Goal: Register for event/course

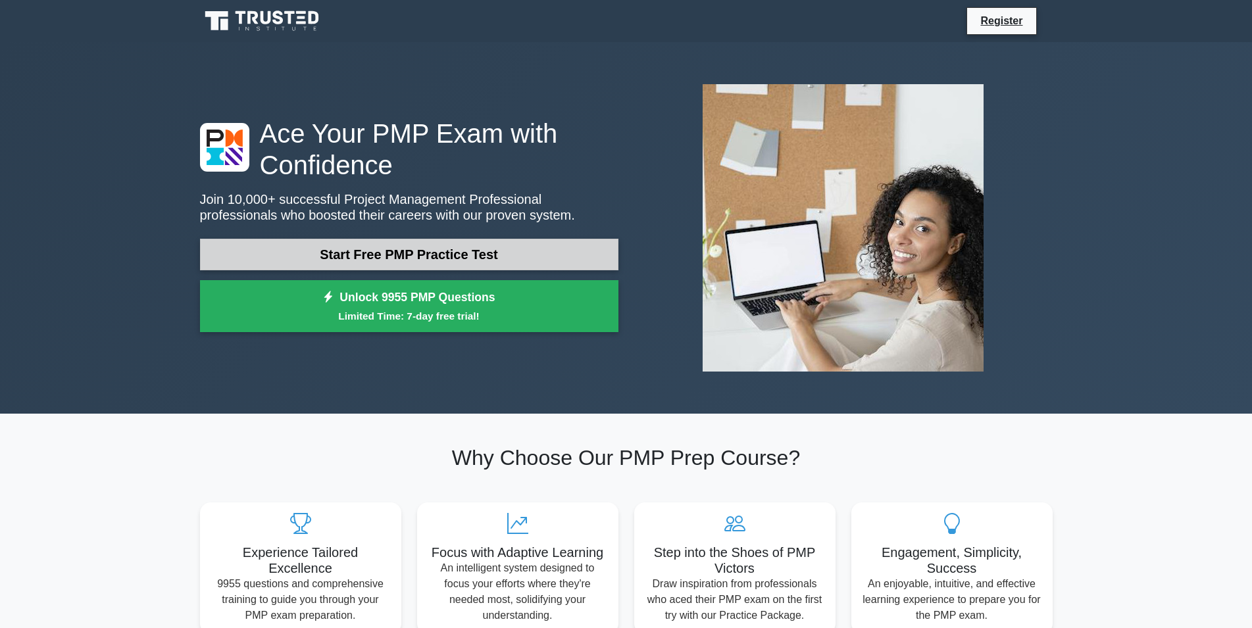
click at [380, 262] on link "Start Free PMP Practice Test" at bounding box center [409, 255] width 419 height 32
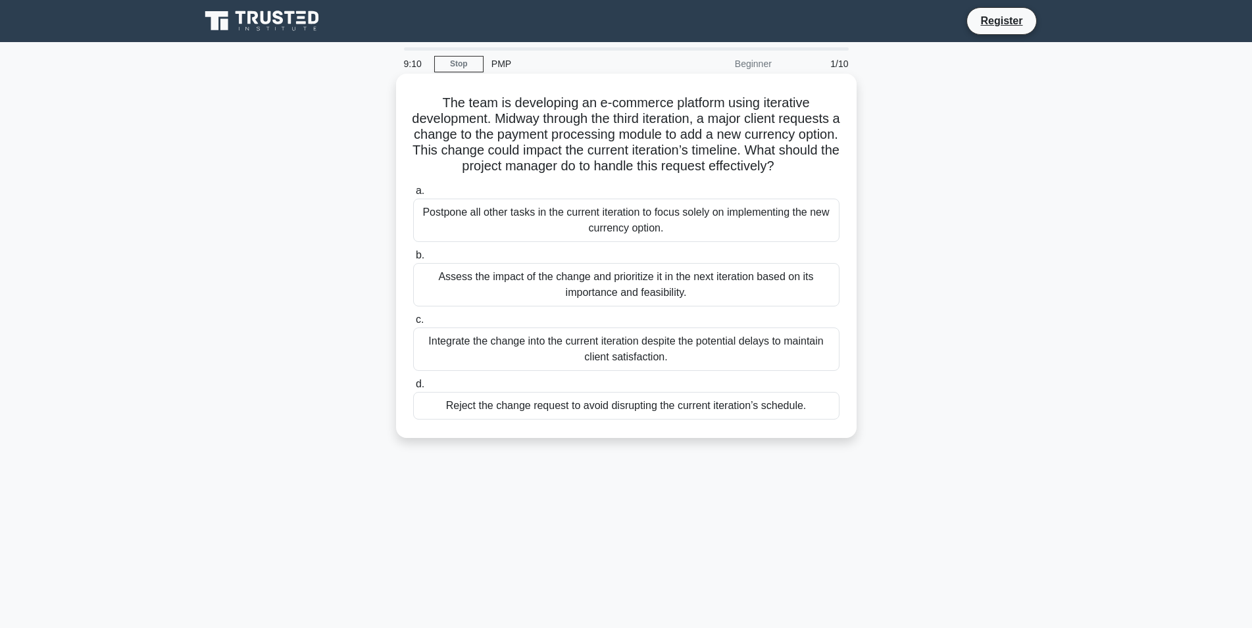
click at [607, 351] on div "Integrate the change into the current iteration despite the potential delays to…" at bounding box center [626, 349] width 426 height 43
click at [413, 324] on input "c. Integrate the change into the current iteration despite the potential delays…" at bounding box center [413, 320] width 0 height 9
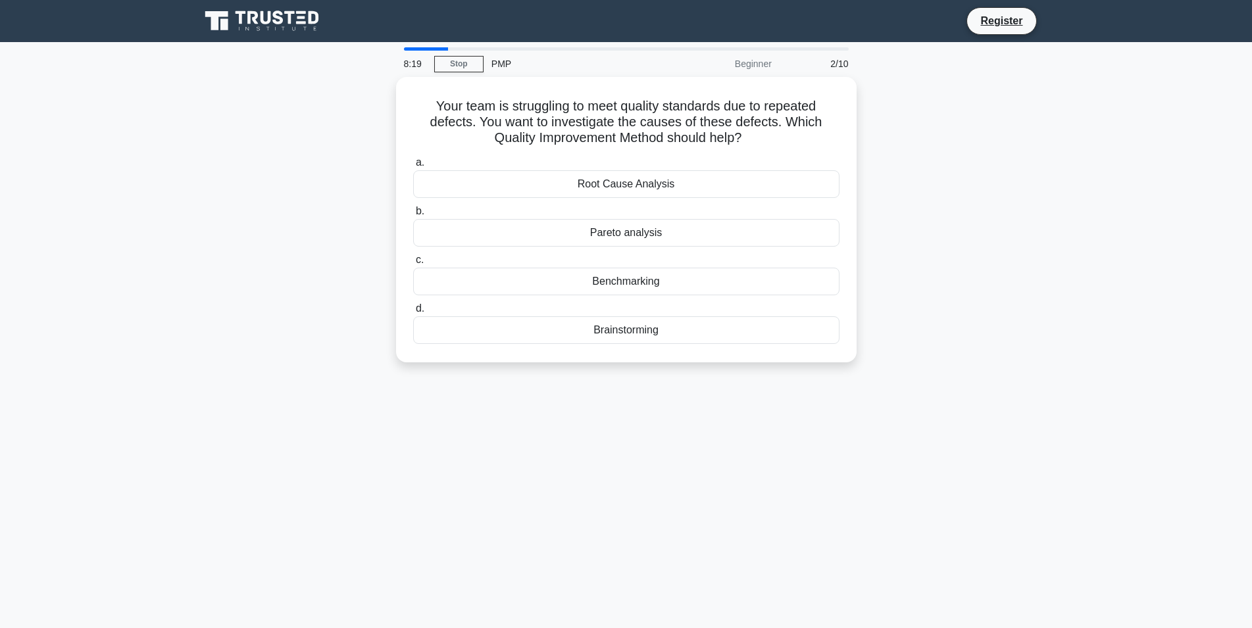
drag, startPoint x: 668, startPoint y: 279, endPoint x: 880, endPoint y: 282, distance: 212.6
click at [880, 282] on div "Your team is struggling to meet quality standards due to repeated defects. You …" at bounding box center [626, 227] width 869 height 301
click at [658, 183] on div "Root Cause Analysis" at bounding box center [626, 181] width 426 height 28
click at [413, 164] on input "a. Root Cause Analysis" at bounding box center [413, 159] width 0 height 9
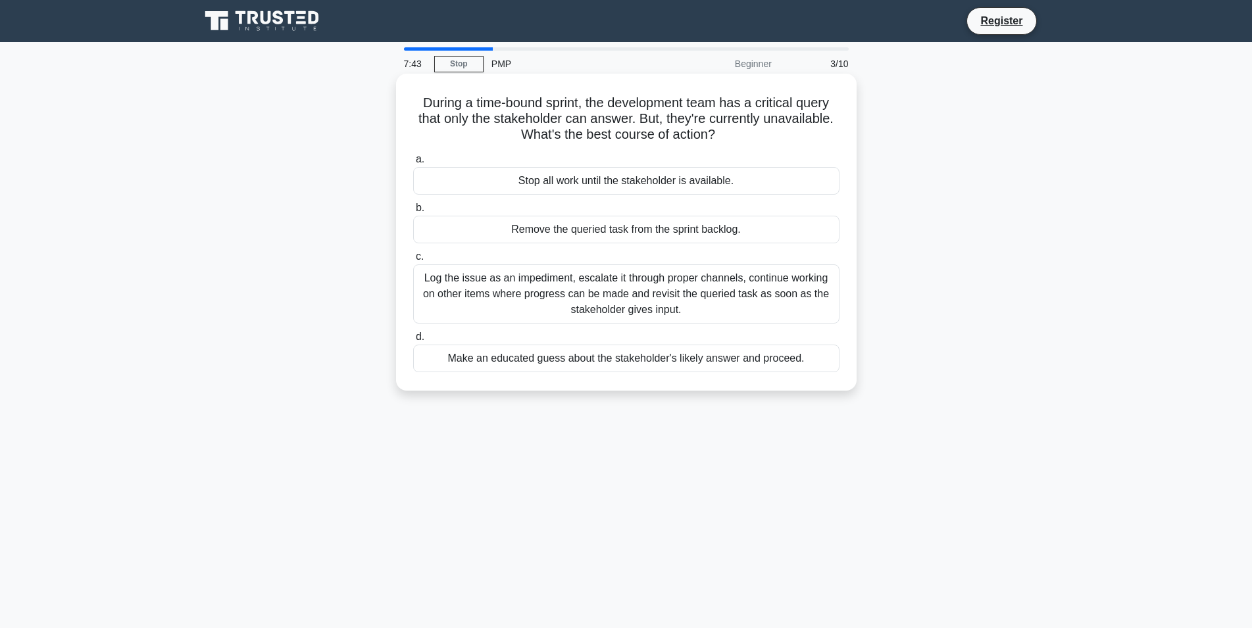
click at [594, 293] on div "Log the issue as an impediment, escalate it through proper channels, continue w…" at bounding box center [626, 294] width 426 height 59
click at [413, 261] on input "c. Log the issue as an impediment, escalate it through proper channels, continu…" at bounding box center [413, 257] width 0 height 9
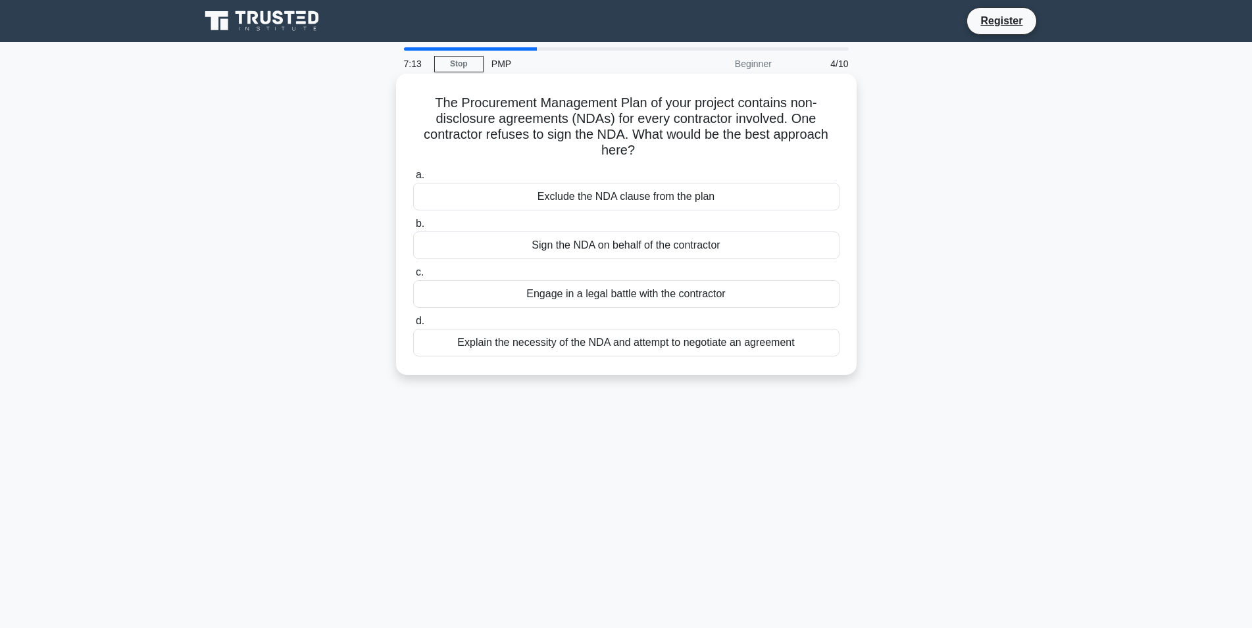
click at [573, 344] on div "Explain the necessity of the NDA and attempt to negotiate an agreement" at bounding box center [626, 343] width 426 height 28
click at [413, 326] on input "d. Explain the necessity of the NDA and attempt to negotiate an agreement" at bounding box center [413, 321] width 0 height 9
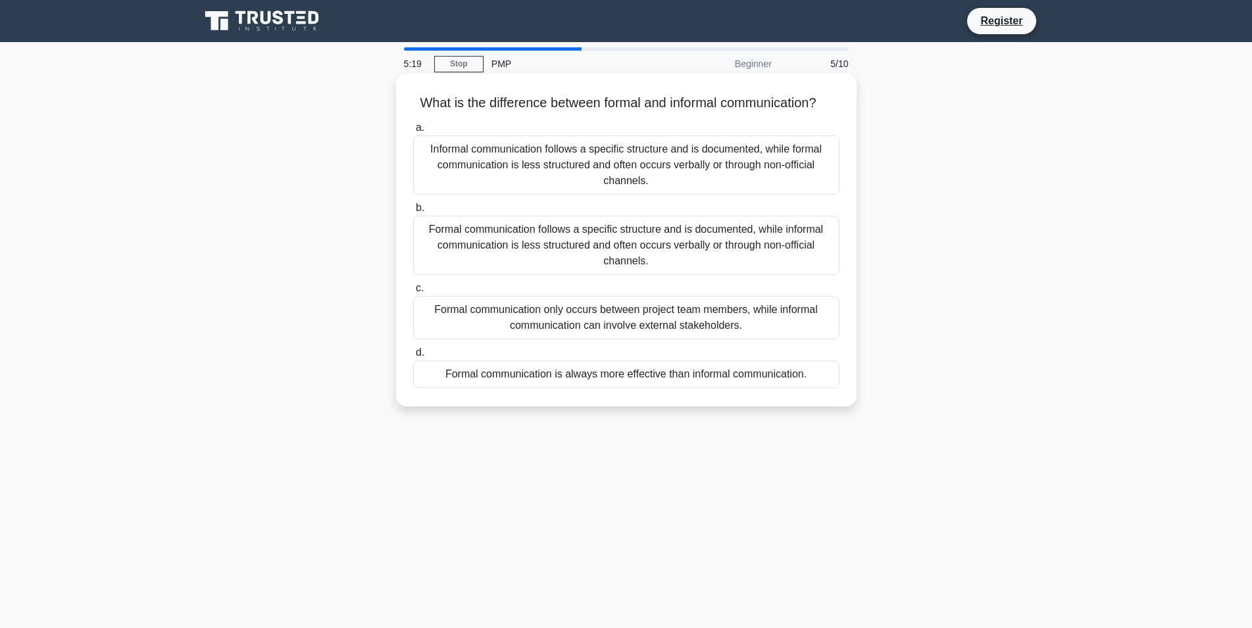
click at [701, 377] on div "Formal communication is always more effective than informal communication." at bounding box center [626, 375] width 426 height 28
click at [413, 357] on input "d. Formal communication is always more effective than informal communication." at bounding box center [413, 353] width 0 height 9
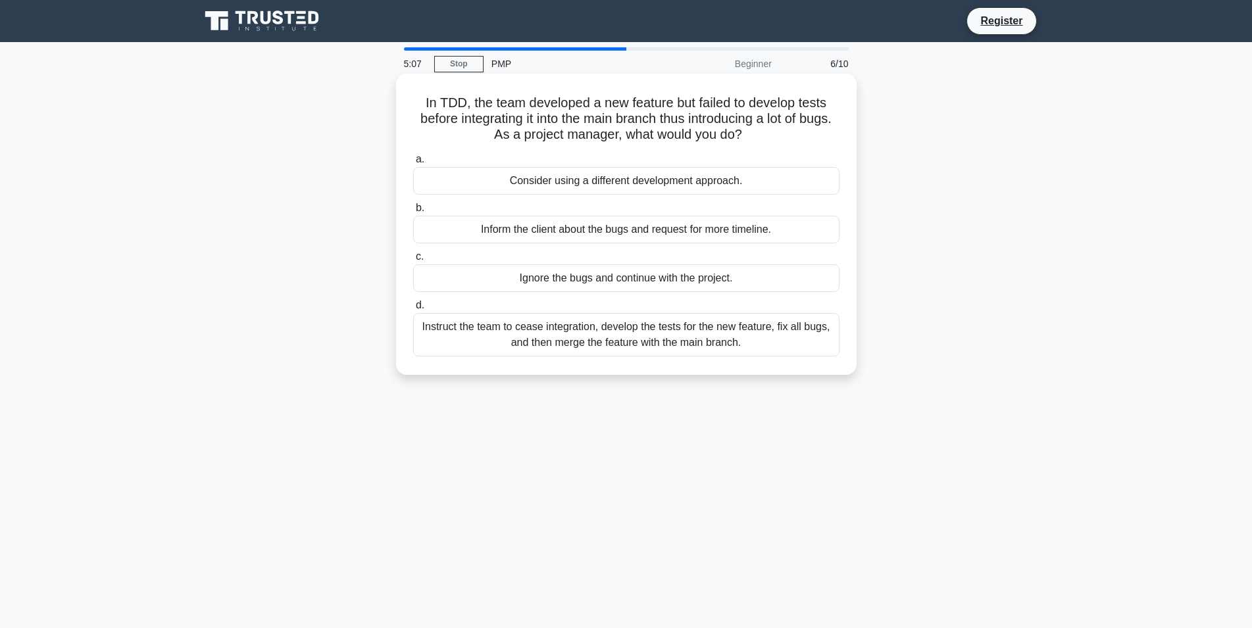
click at [544, 322] on div "Instruct the team to cease integration, develop the tests for the new feature, …" at bounding box center [626, 334] width 426 height 43
click at [413, 310] on input "d. Instruct the team to cease integration, develop the tests for the new featur…" at bounding box center [413, 305] width 0 height 9
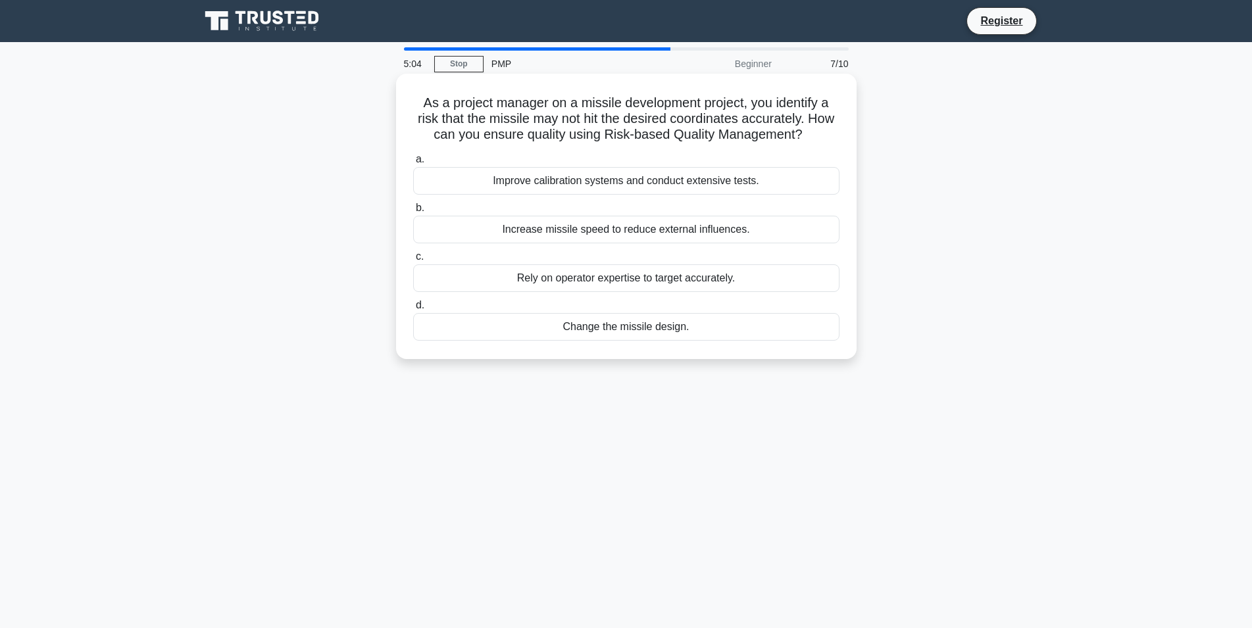
click at [582, 232] on div "Increase missile speed to reduce external influences." at bounding box center [626, 230] width 426 height 28
click at [413, 213] on input "b. Increase missile speed to reduce external influences." at bounding box center [413, 208] width 0 height 9
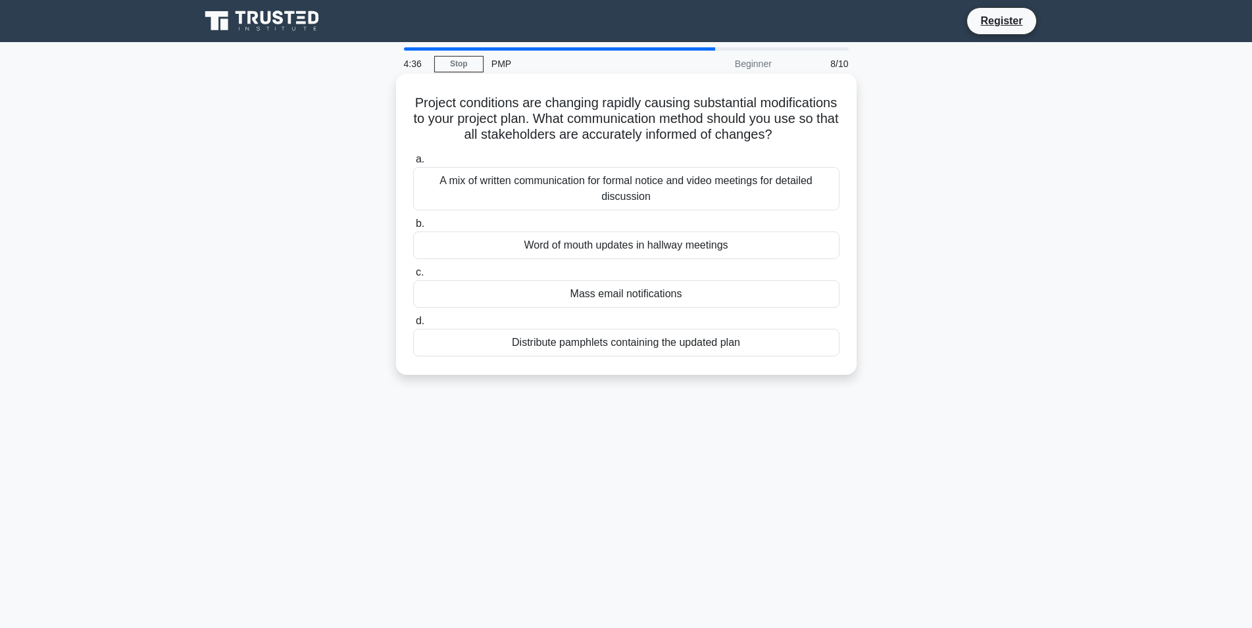
click at [708, 303] on div "Mass email notifications" at bounding box center [626, 294] width 426 height 28
click at [413, 277] on input "c. Mass email notifications" at bounding box center [413, 272] width 0 height 9
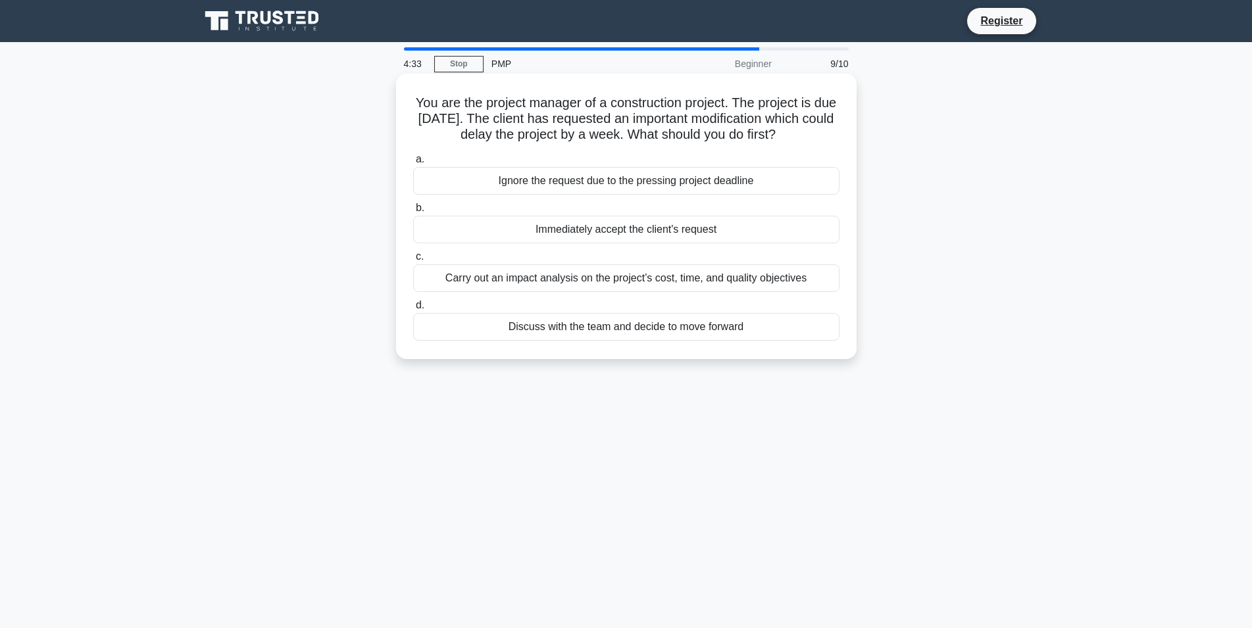
click at [689, 240] on div "Immediately accept the client's request" at bounding box center [626, 230] width 426 height 28
click at [413, 213] on input "b. Immediately accept the client's request" at bounding box center [413, 208] width 0 height 9
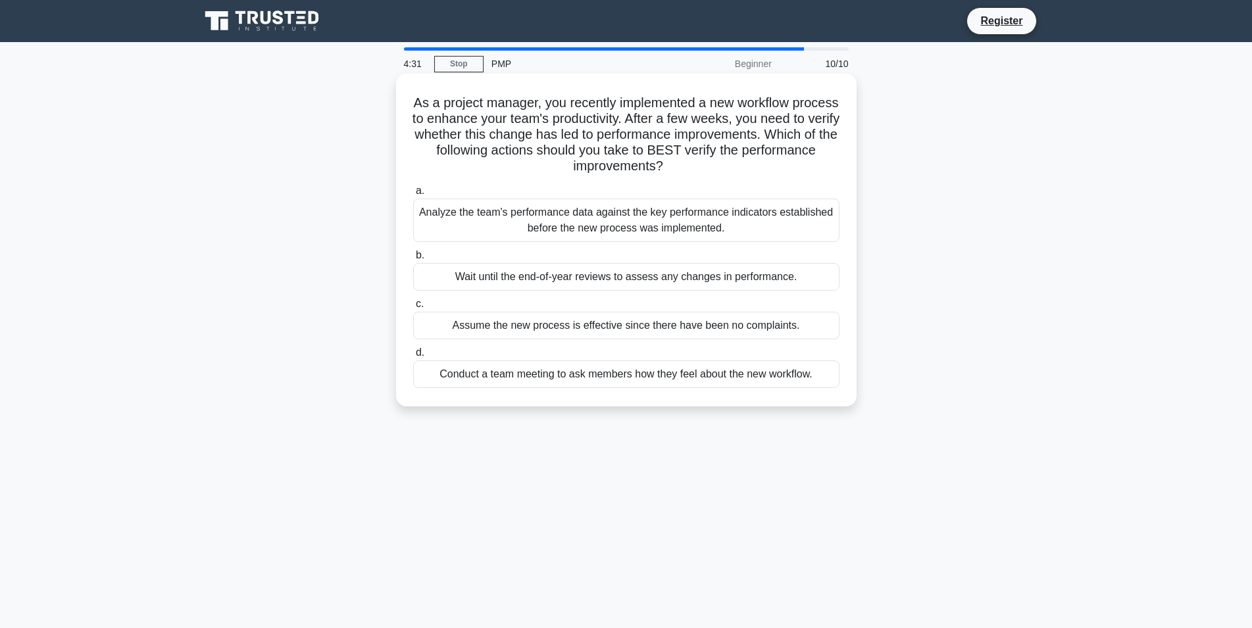
click at [674, 326] on div "Assume the new process is effective since there have been no complaints." at bounding box center [626, 326] width 426 height 28
click at [413, 309] on input "c. Assume the new process is effective since there have been no complaints." at bounding box center [413, 304] width 0 height 9
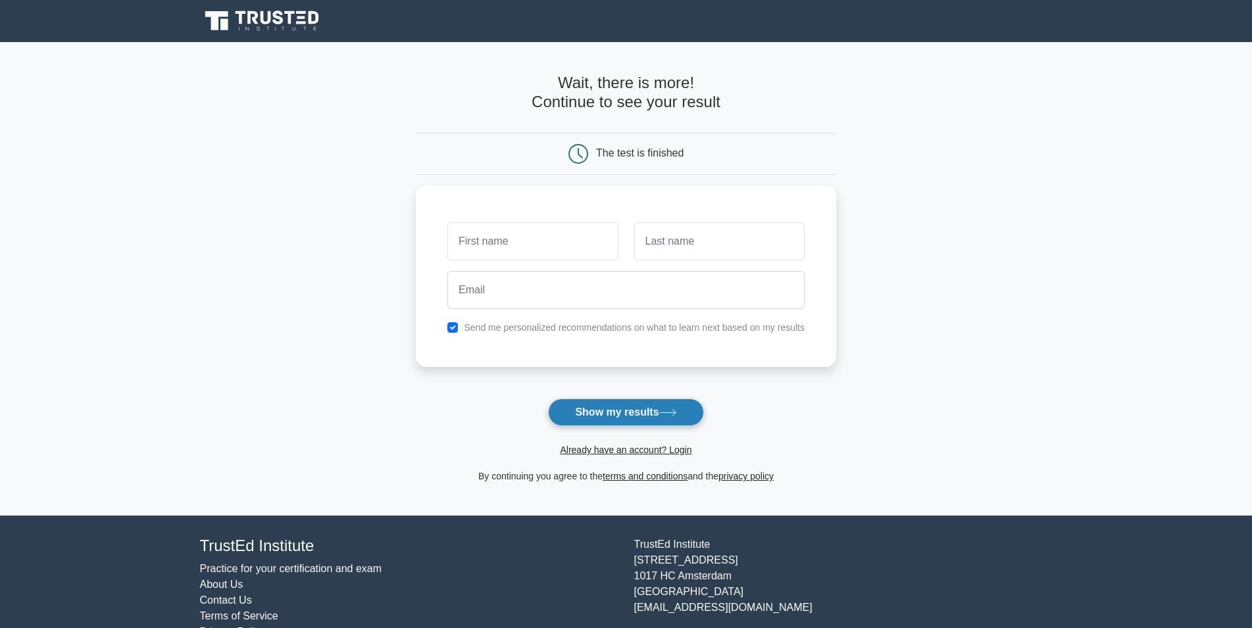
click at [667, 416] on icon at bounding box center [668, 412] width 18 height 7
